Goal: Task Accomplishment & Management: Manage account settings

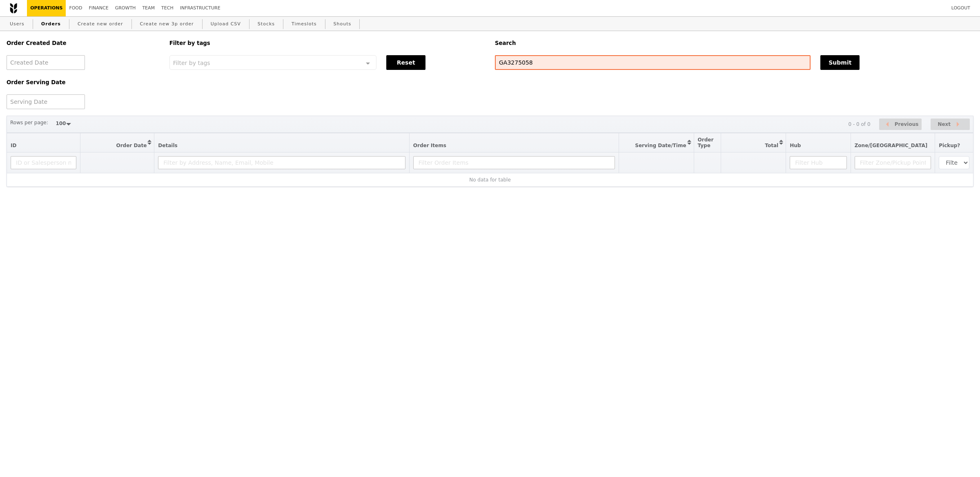
select select "100"
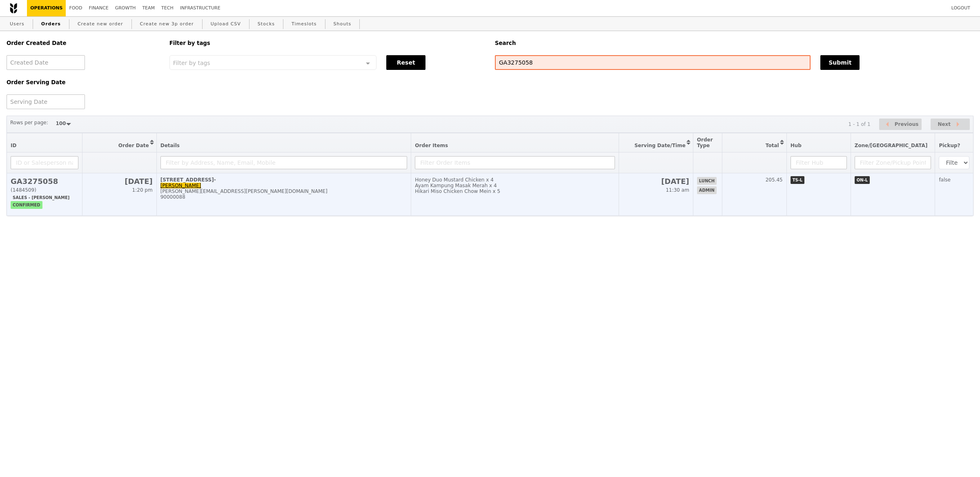
click at [491, 197] on td "Honey Duo Mustard Chicken x 4 Ayam Kampung Masak Merah x 4 Hikari Miso Chicken …" at bounding box center [514, 194] width 207 height 42
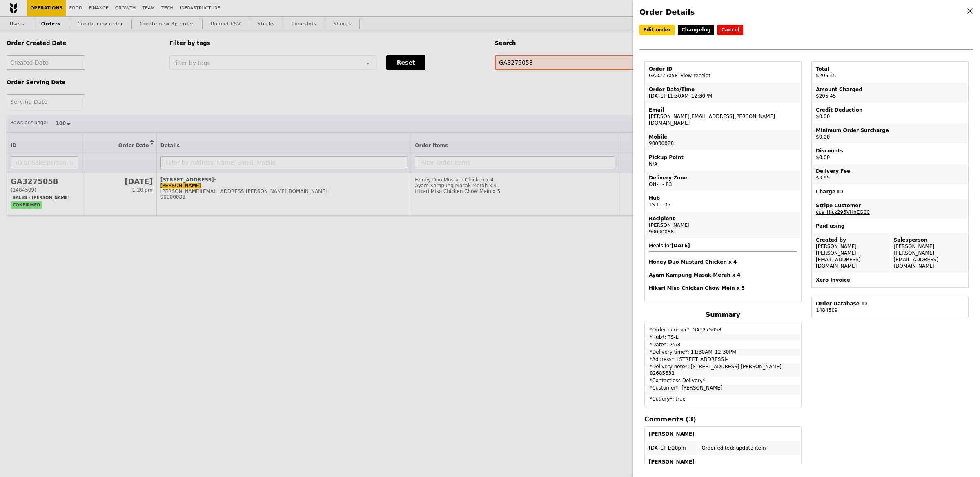
click at [163, 15] on div "Order Details Edit order Changelog Cancel Order ID GA3275058 – View receipt Ord…" at bounding box center [490, 238] width 980 height 477
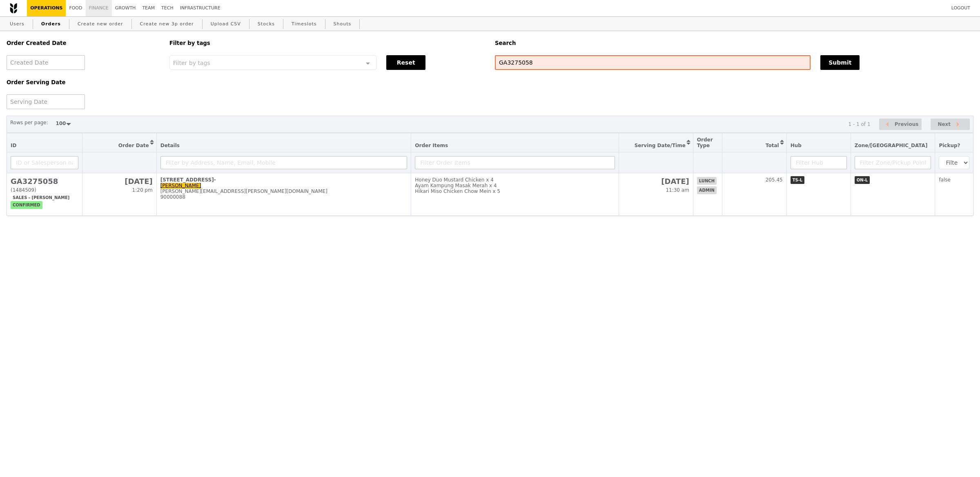
click at [102, 4] on link "Finance" at bounding box center [99, 8] width 26 height 16
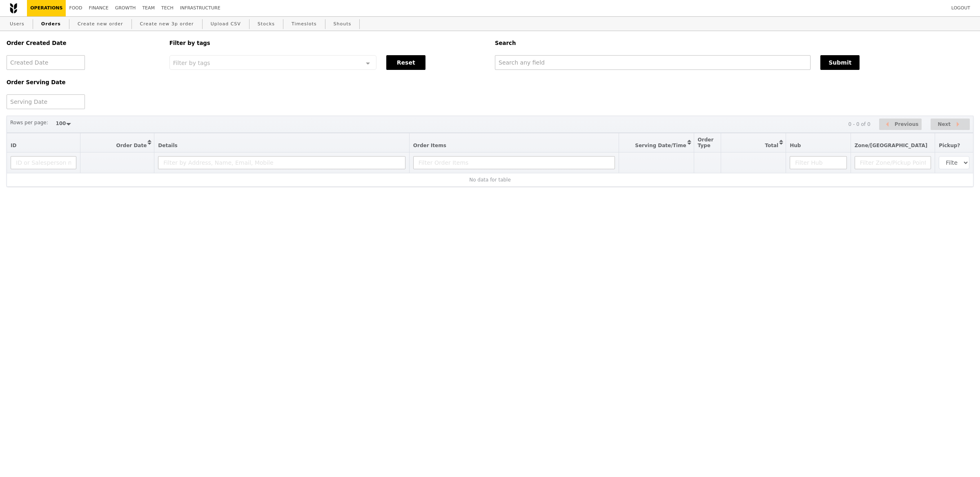
select select "100"
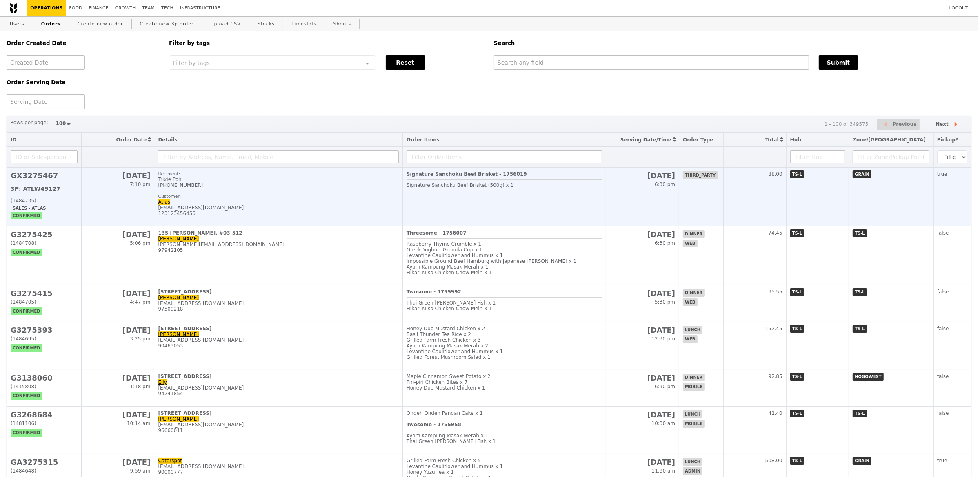
click at [241, 177] on div "Trixie Poh" at bounding box center [278, 179] width 241 height 6
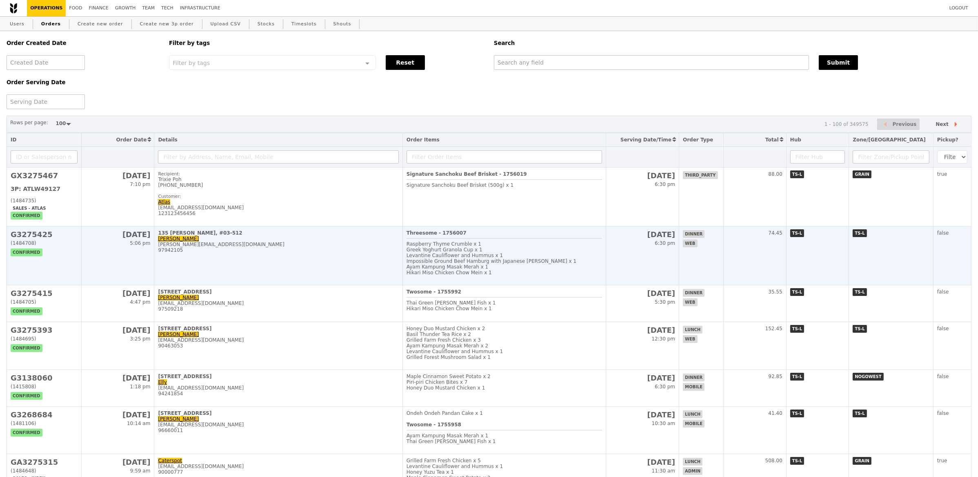
click at [283, 260] on td "135 Lorong Ah Soo, #03-512 Juliana juliana_pek@yahoo.com 97942105" at bounding box center [278, 255] width 249 height 59
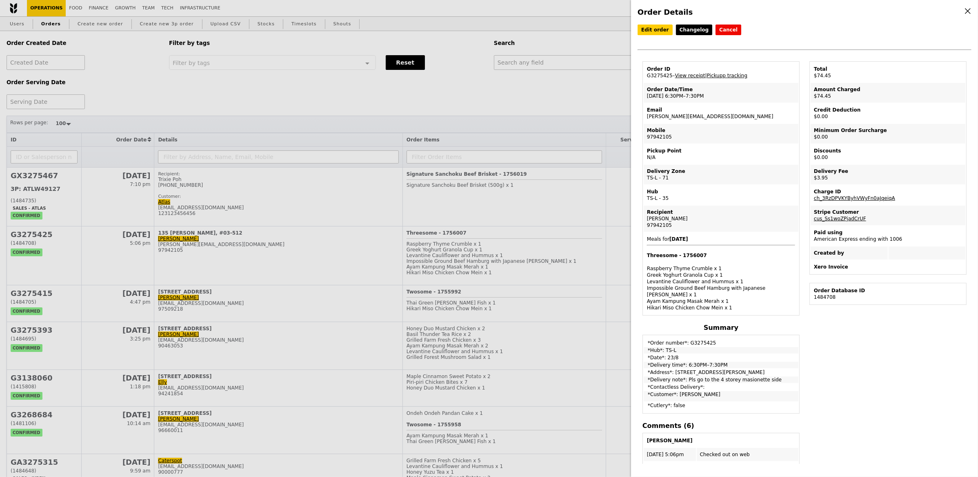
click at [295, 198] on div "Order Details Edit order Changelog Cancel Order ID G3275425 – View receipt | Pi…" at bounding box center [489, 238] width 978 height 477
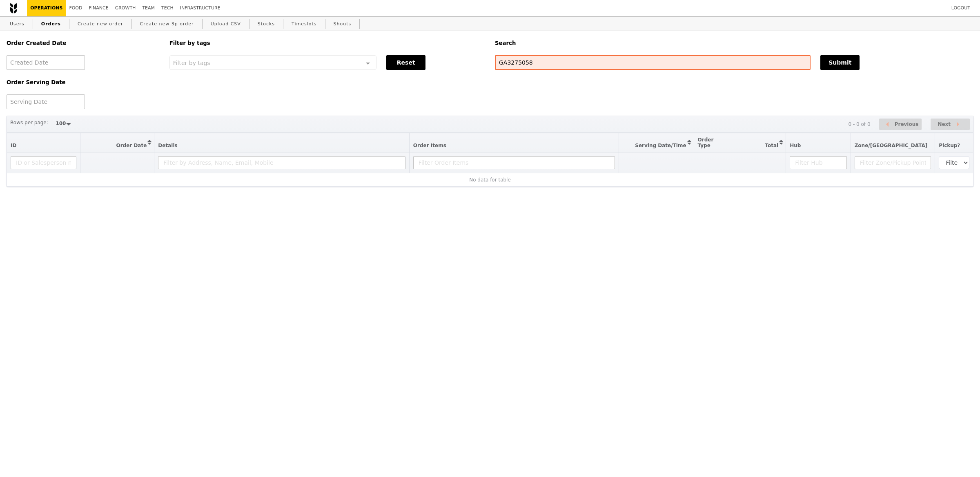
select select "100"
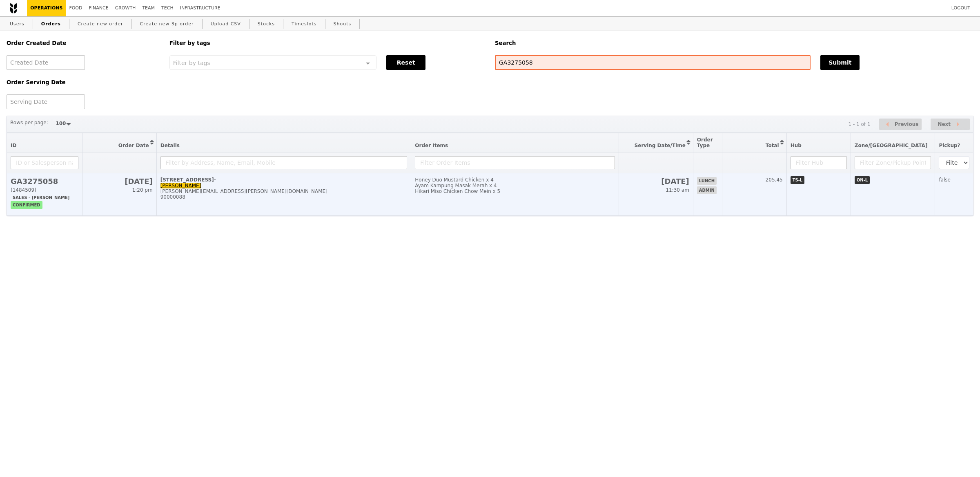
click at [710, 188] on td "lunch admin" at bounding box center [707, 194] width 29 height 42
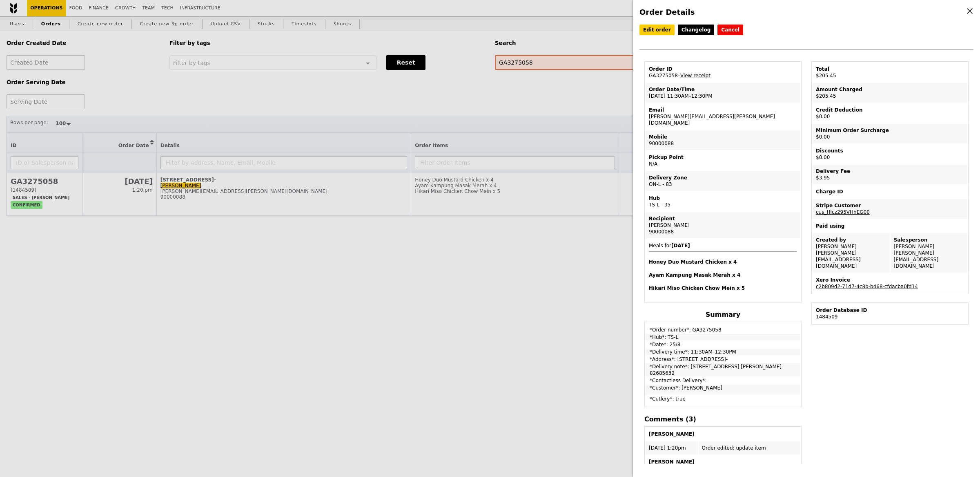
click at [867, 274] on td "Xero Invoice c2b809d2-71d7-4c8b-b468-cfdacba0fd14" at bounding box center [890, 283] width 155 height 20
click at [871, 283] on link "c2b809d2-71d7-4c8b-b468-cfdacba0fd14" at bounding box center [867, 286] width 102 height 6
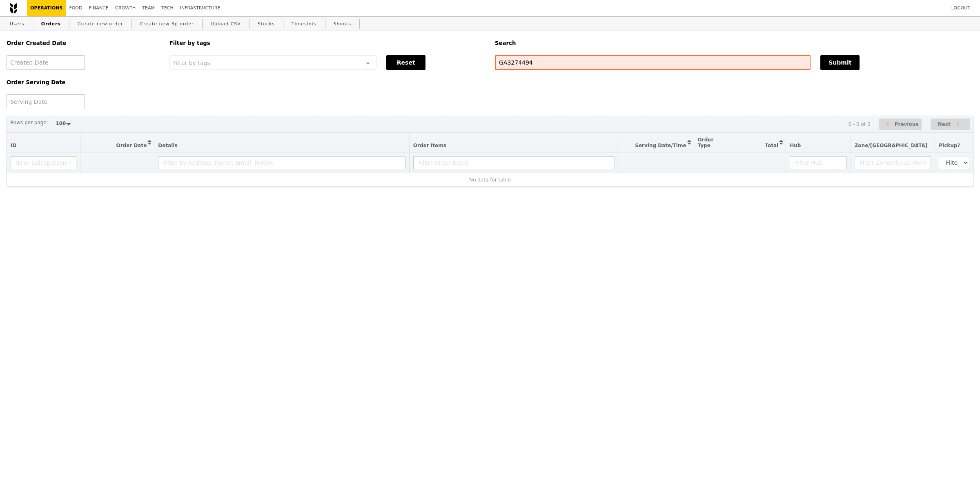
select select "100"
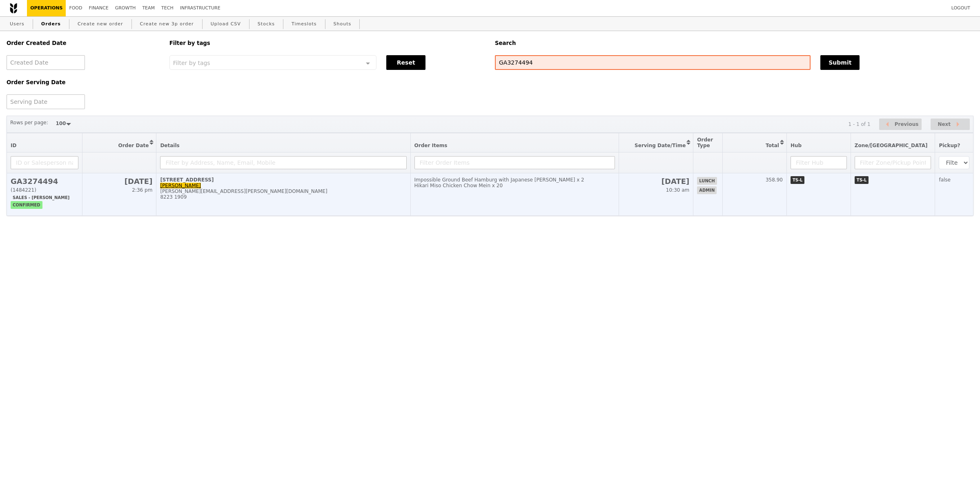
click at [393, 190] on div "[PERSON_NAME][EMAIL_ADDRESS][PERSON_NAME][DOMAIN_NAME]" at bounding box center [283, 191] width 246 height 6
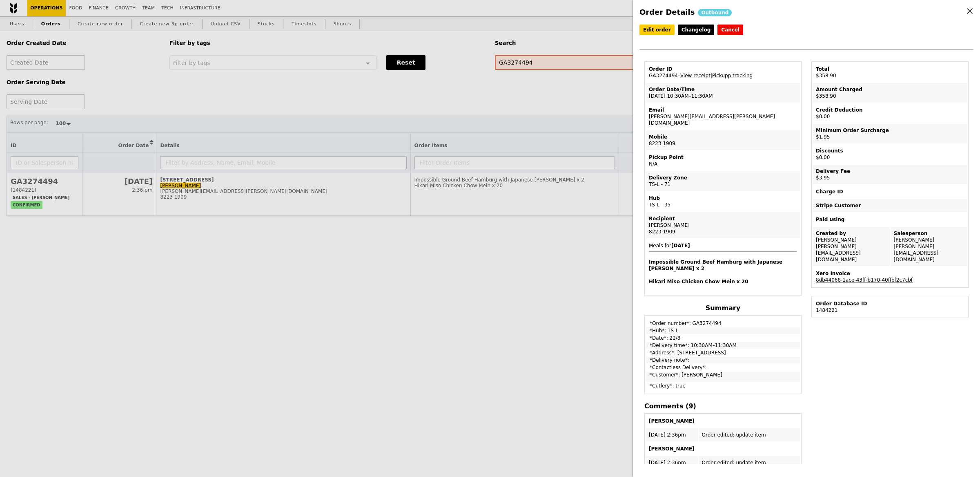
click at [874, 277] on link "8db44068-1ace-43ff-b170-40ffbf2c7cbf" at bounding box center [864, 280] width 97 height 6
